Goal: Task Accomplishment & Management: Use online tool/utility

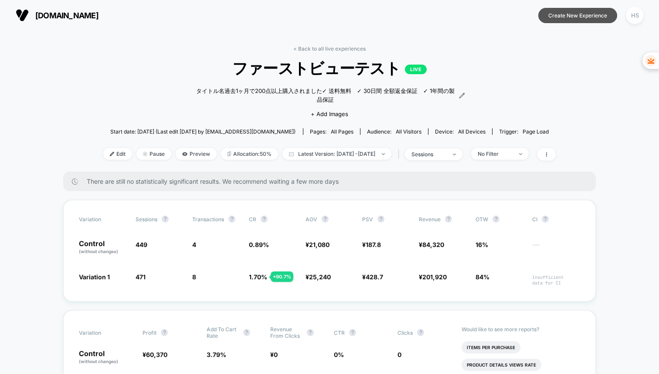
click at [588, 14] on button "Create New Experience" at bounding box center [577, 15] width 79 height 15
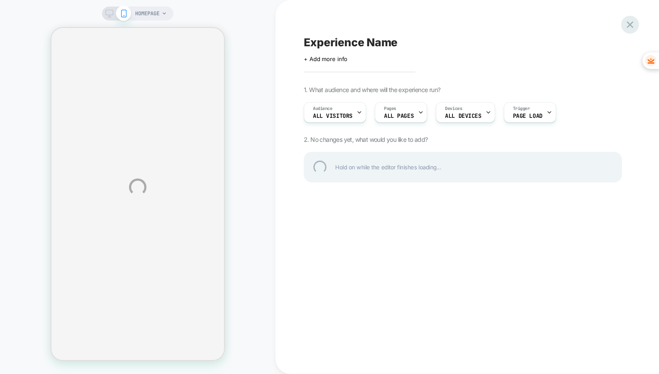
click at [630, 24] on div at bounding box center [630, 25] width 18 height 18
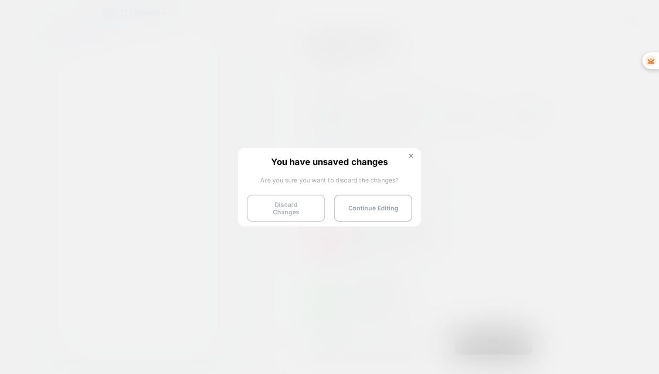
click at [287, 208] on button "Discard Changes" at bounding box center [286, 207] width 78 height 27
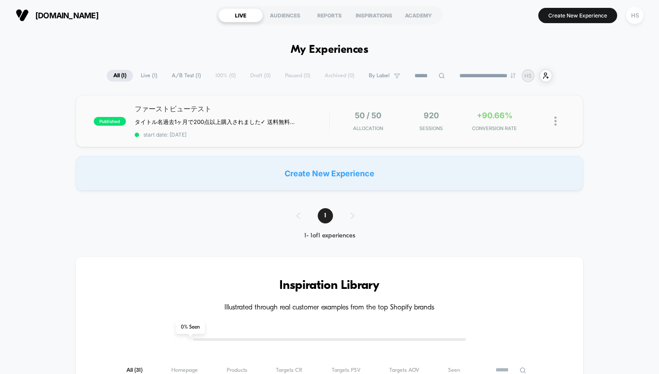
click at [557, 122] on img at bounding box center [556, 120] width 2 height 9
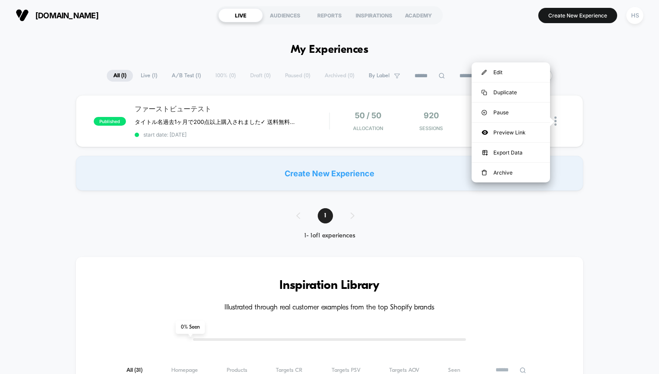
click at [57, 140] on div "published ファーストビューテスト タイトル名 過去1ヶ月で200点以上購入されました ✓ 送料無料　✓ 30日間 全額返金保証　✓ 1年間の製品保証…" at bounding box center [329, 142] width 659 height 95
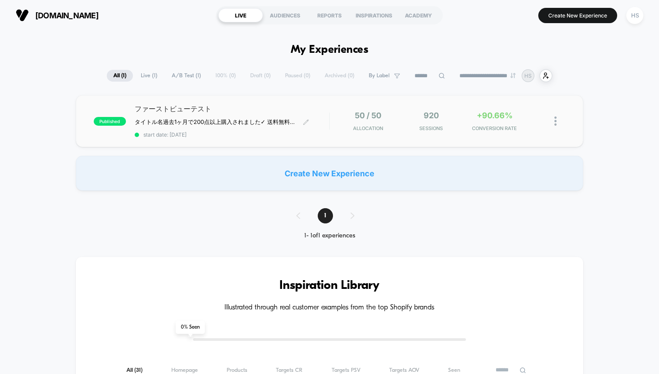
click at [270, 111] on span "ファーストビューテスト" at bounding box center [232, 109] width 194 height 10
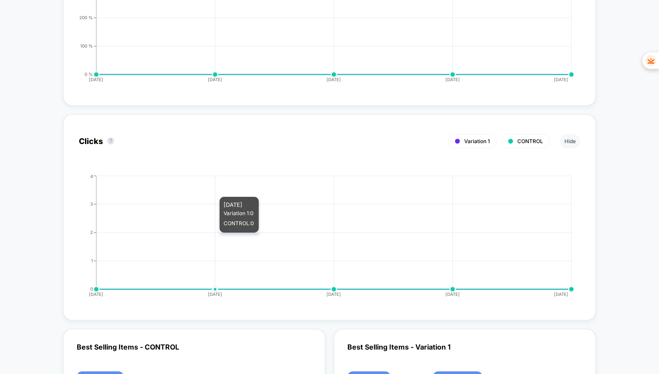
scroll to position [1732, 0]
